Goal: Task Accomplishment & Management: Use online tool/utility

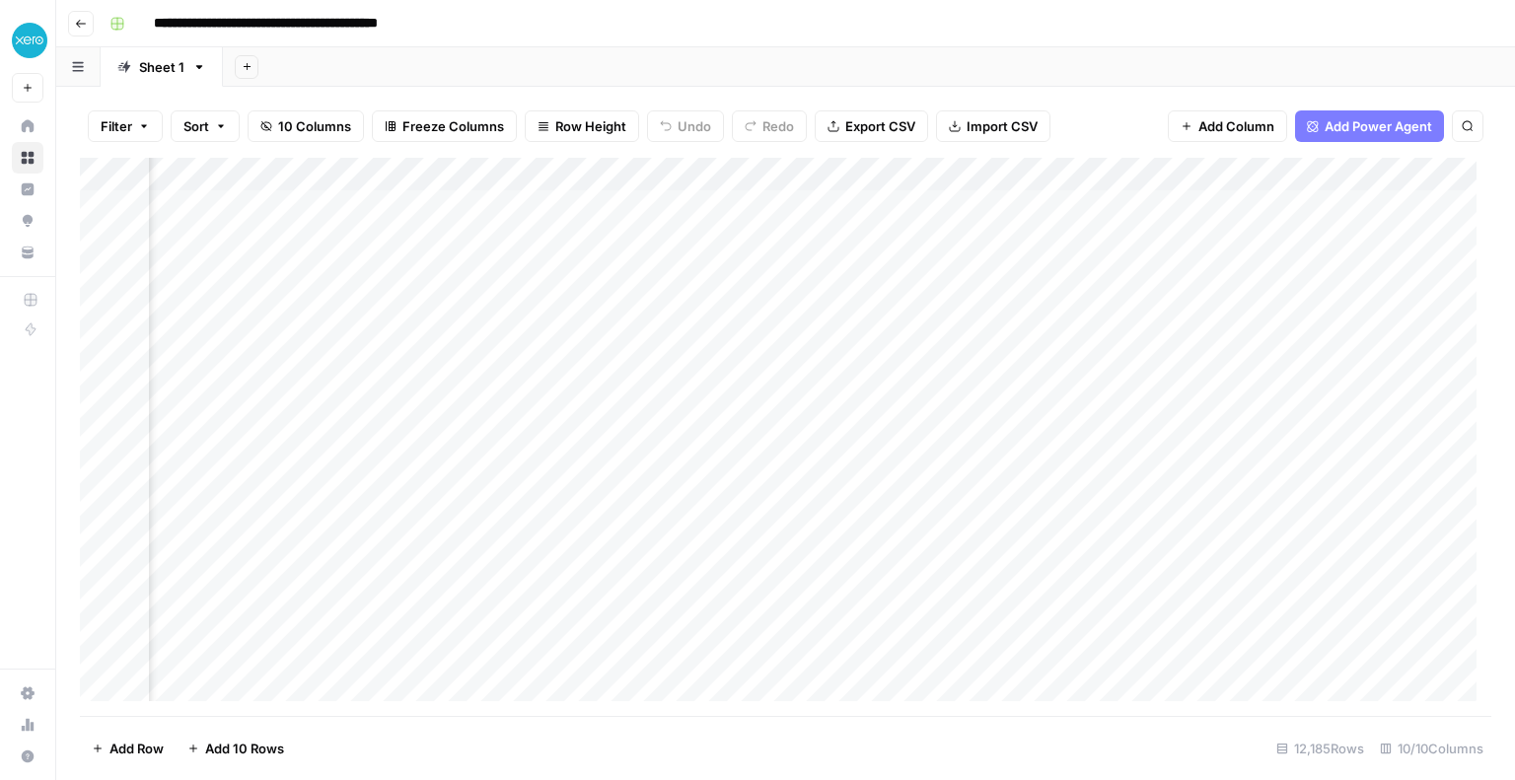
scroll to position [0, 787]
click at [1035, 179] on div "Add Column" at bounding box center [785, 437] width 1411 height 558
click at [1145, 99] on div "Filter Sort 10 Columns Freeze Columns Row Height Undo Redo Export CSV Import CS…" at bounding box center [785, 126] width 1411 height 63
click at [834, 171] on div "Add Column" at bounding box center [785, 437] width 1411 height 558
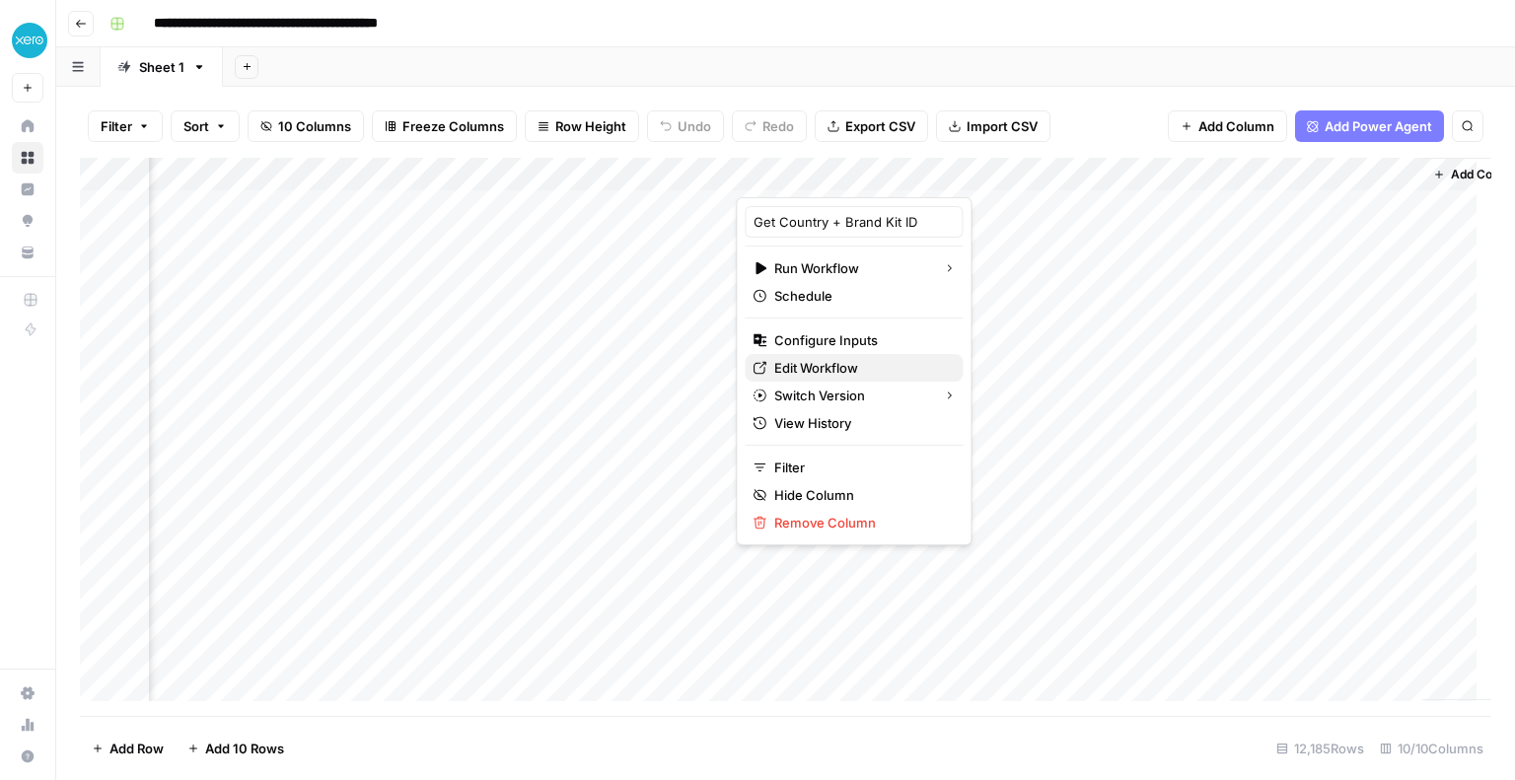
click at [795, 358] on span "Edit Workflow" at bounding box center [860, 368] width 173 height 20
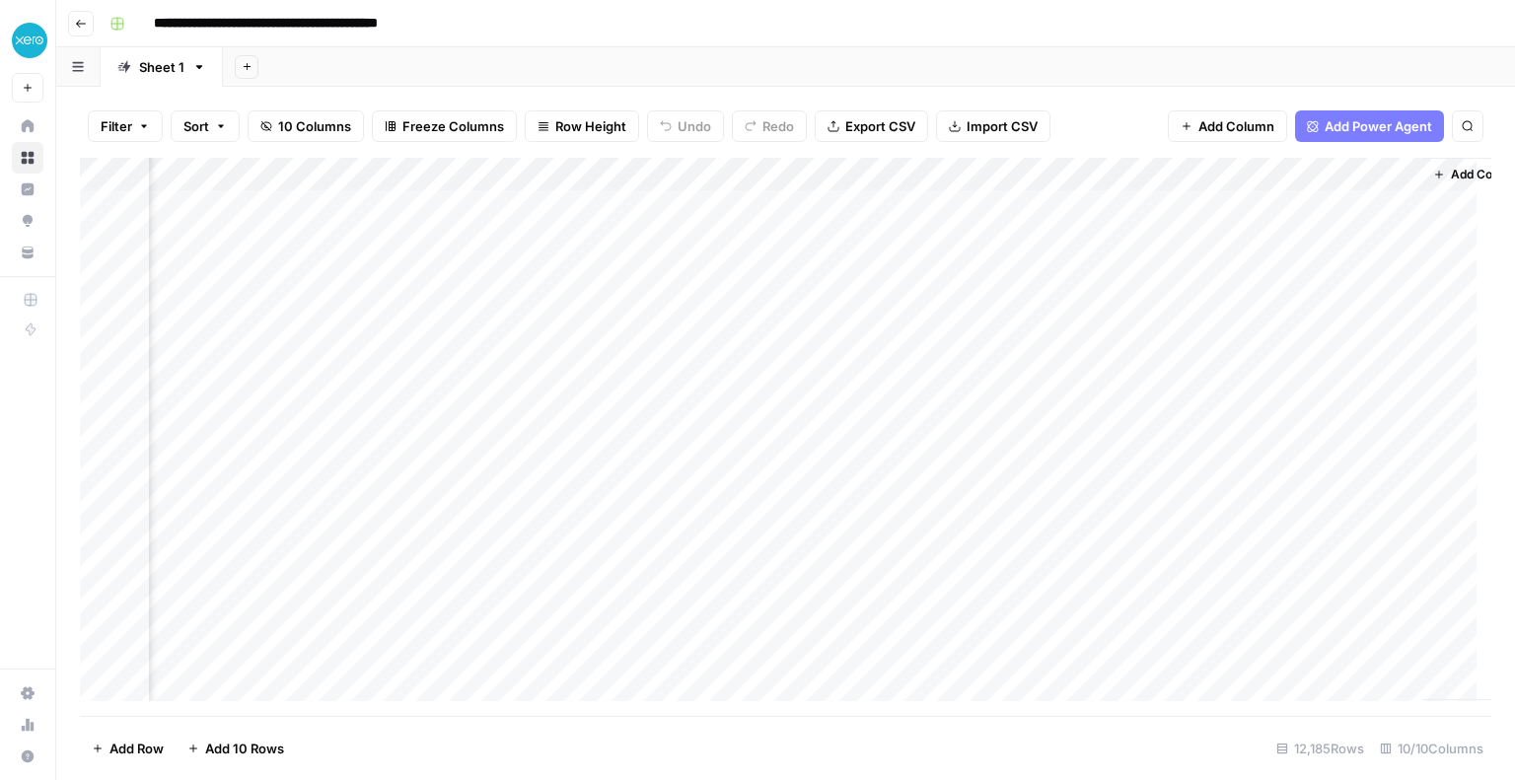
scroll to position [0, 842]
